Goal: Find specific page/section: Find specific page/section

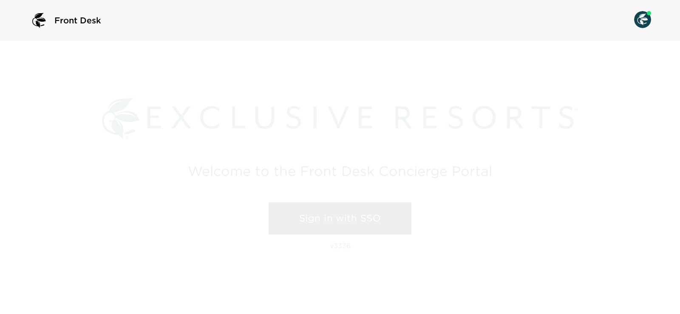
click at [334, 212] on link "Sign in with SSO" at bounding box center [339, 218] width 143 height 32
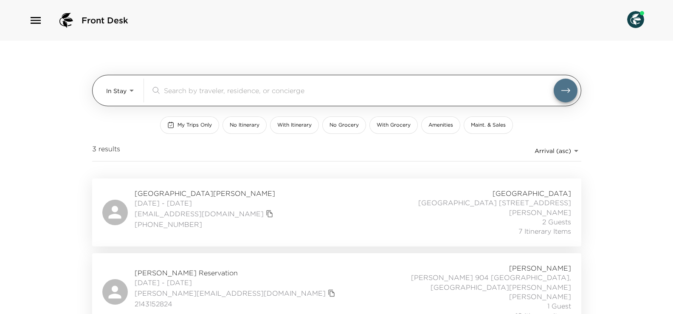
click at [110, 90] on body "Front Desk In Stay In-Stay ​ My Trips Only No Itinerary With Itinerary No Groce…" at bounding box center [336, 157] width 673 height 314
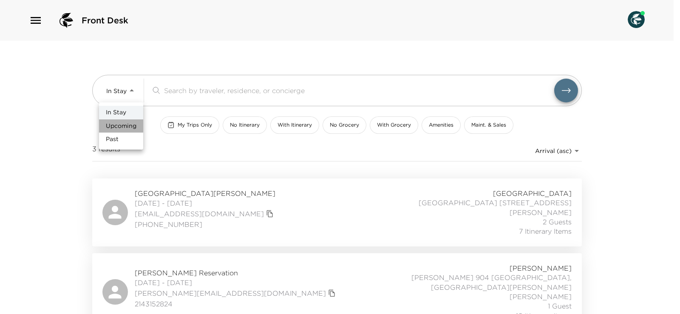
click at [130, 124] on span "Upcoming" at bounding box center [121, 126] width 31 height 8
type input "Upcoming"
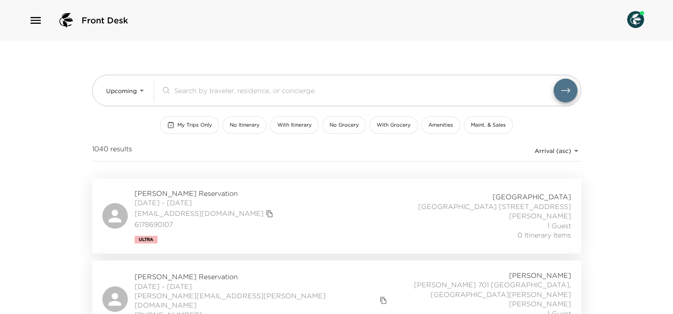
click at [223, 85] on input "search" at bounding box center [364, 90] width 380 height 10
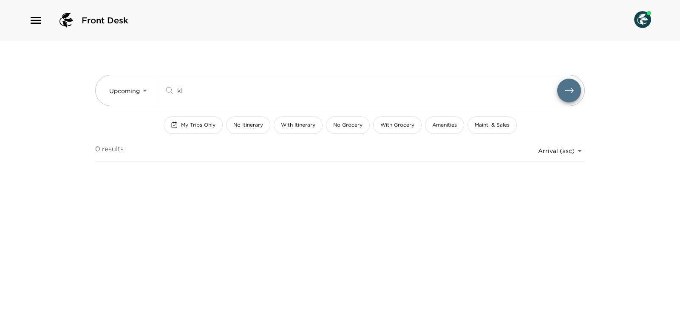
type input "k"
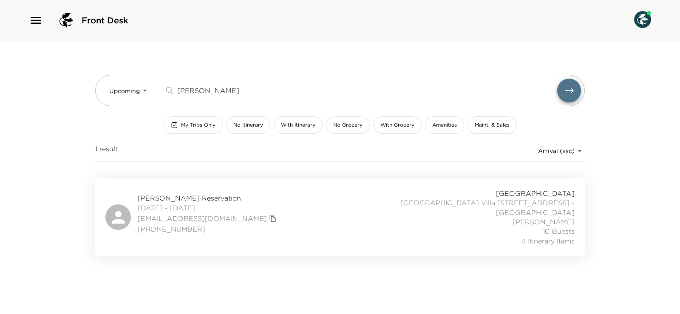
type input "clausen"
click at [242, 219] on div "Kim Clausen Reservation 10/16/2025 - 10/19/2025 kmc513@aol.com (602) 339-2025 P…" at bounding box center [339, 217] width 469 height 57
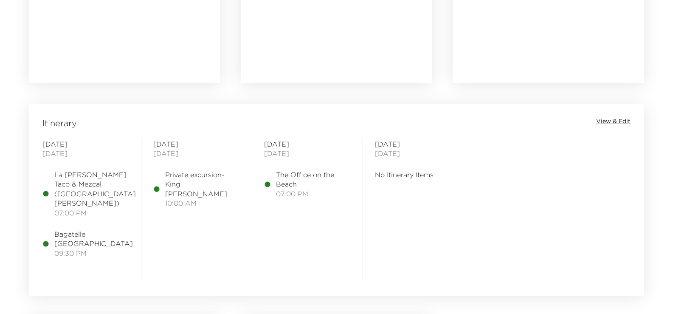
scroll to position [595, 0]
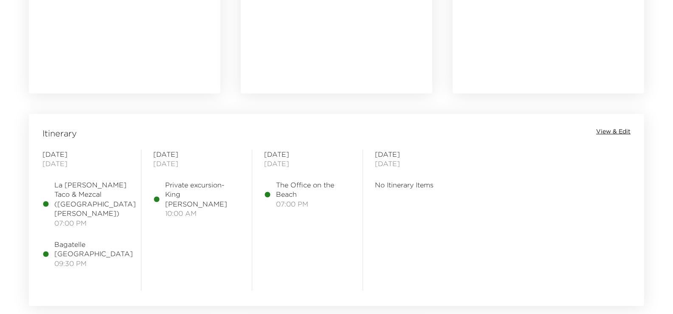
click at [616, 131] on span "View & Edit" at bounding box center [613, 131] width 34 height 8
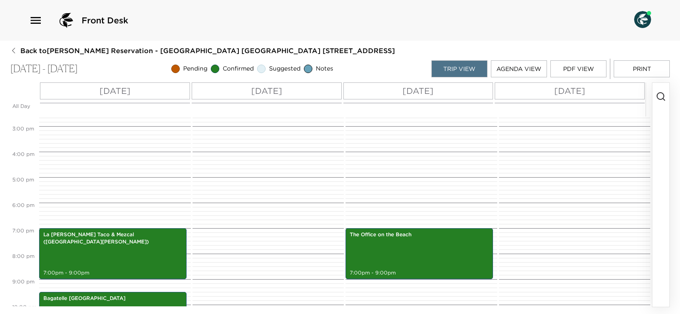
scroll to position [294, 0]
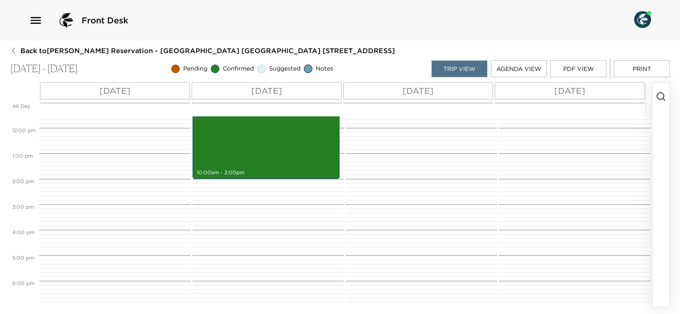
click at [579, 68] on button "PDF View" at bounding box center [578, 68] width 56 height 17
